Goal: Transaction & Acquisition: Purchase product/service

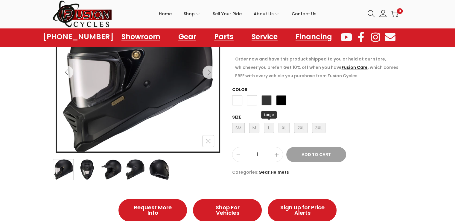
click at [269, 128] on span "L Large" at bounding box center [269, 128] width 10 height 10
click at [266, 101] on span "Matte Black" at bounding box center [267, 100] width 10 height 10
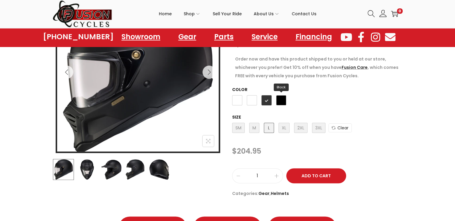
click at [285, 101] on span "Black" at bounding box center [281, 100] width 10 height 10
click at [265, 101] on span "Matte Black" at bounding box center [267, 100] width 10 height 10
